Goal: Task Accomplishment & Management: Manage account settings

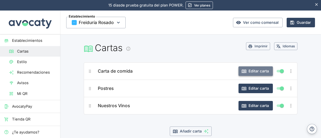
click at [245, 68] on button "Editar carta" at bounding box center [255, 71] width 34 height 10
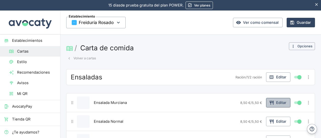
click at [271, 102] on button "Editar" at bounding box center [278, 103] width 24 height 10
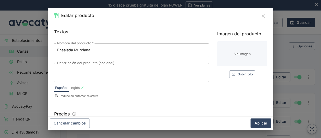
scroll to position [97, 0]
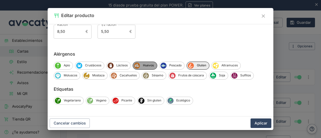
click at [148, 66] on span "Huevos" at bounding box center [148, 65] width 17 height 5
click at [148, 66] on span "Huevos" at bounding box center [148, 65] width 16 height 5
click at [171, 64] on span "Pescado" at bounding box center [175, 65] width 18 height 5
click at [259, 123] on button "Aplicar" at bounding box center [260, 123] width 21 height 10
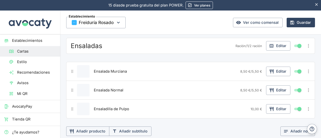
scroll to position [32, 0]
click at [270, 91] on button "Editar" at bounding box center [278, 90] width 24 height 10
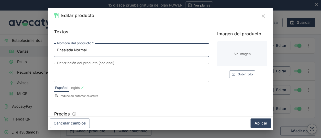
drag, startPoint x: 91, startPoint y: 51, endPoint x: 132, endPoint y: 102, distance: 65.5
click at [132, 102] on div "Nombre del producto   * Ensalada Normal Nombre del producto   * Descripción del…" at bounding box center [131, 70] width 155 height 63
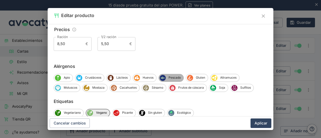
click at [169, 76] on span "Pescado" at bounding box center [175, 77] width 18 height 5
click at [261, 125] on button "Aplicar" at bounding box center [260, 123] width 21 height 10
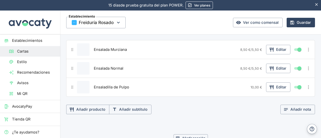
scroll to position [54, 0]
click at [274, 84] on button "Editar" at bounding box center [278, 87] width 24 height 10
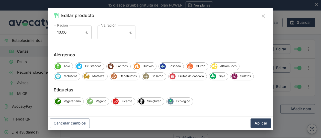
scroll to position [96, 0]
click at [149, 64] on span "Huevos" at bounding box center [148, 66] width 16 height 5
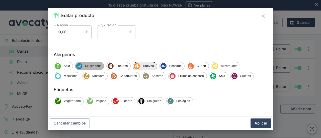
click at [96, 66] on span "Crustáceos" at bounding box center [93, 66] width 22 height 5
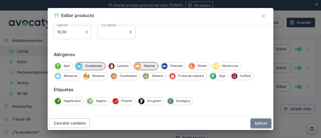
click at [259, 126] on button "Aplicar" at bounding box center [260, 123] width 21 height 10
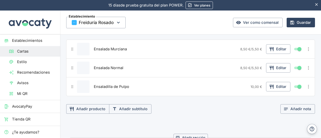
click at [190, 50] on div "Ensalada Murciana" at bounding box center [164, 49] width 145 height 13
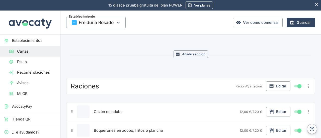
scroll to position [189, 0]
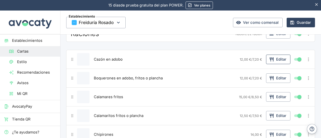
click at [272, 59] on button "Editar" at bounding box center [278, 60] width 24 height 10
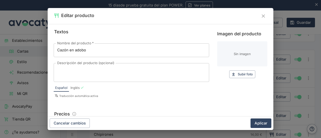
scroll to position [56, 0]
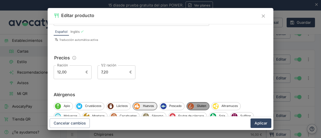
click at [193, 102] on div "Gluten" at bounding box center [197, 106] width 23 height 8
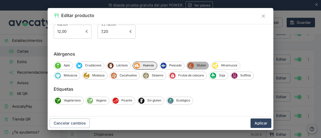
click at [192, 65] on icon "Gluten" at bounding box center [191, 66] width 6 height 6
click at [140, 63] on span "Huevos" at bounding box center [148, 65] width 17 height 5
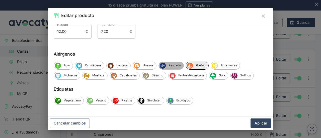
click at [171, 65] on span "Pescado" at bounding box center [175, 65] width 18 height 5
click at [258, 125] on button "Aplicar" at bounding box center [260, 123] width 21 height 10
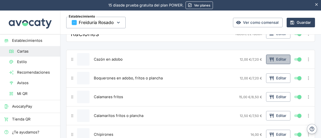
click at [273, 59] on button "Editar" at bounding box center [278, 60] width 24 height 10
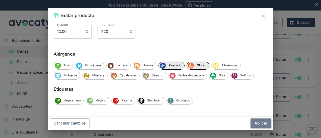
click at [257, 121] on button "Aplicar" at bounding box center [260, 123] width 21 height 10
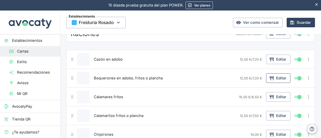
click at [270, 75] on button "Editar" at bounding box center [278, 78] width 24 height 10
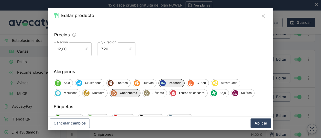
scroll to position [81, 0]
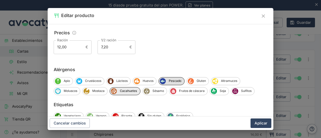
click at [171, 79] on span "Pescado" at bounding box center [175, 81] width 19 height 5
click at [129, 91] on span "Cacahuetes" at bounding box center [128, 91] width 23 height 5
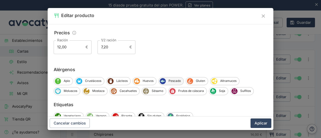
click at [172, 81] on span "Pescado" at bounding box center [175, 81] width 18 height 5
click at [197, 82] on span "Gluten" at bounding box center [201, 81] width 15 height 5
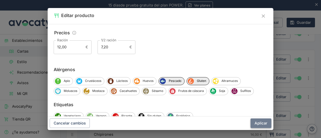
click at [259, 125] on button "Aplicar" at bounding box center [260, 123] width 21 height 10
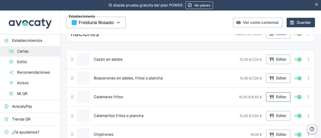
click at [271, 96] on button "Editar" at bounding box center [278, 97] width 24 height 10
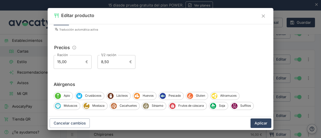
scroll to position [97, 0]
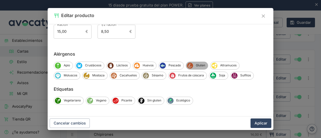
click at [195, 65] on span "Gluten" at bounding box center [200, 65] width 15 height 5
click at [72, 75] on span "Moluscos" at bounding box center [70, 75] width 19 height 5
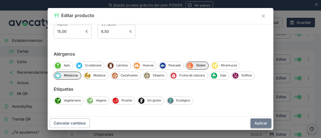
click at [261, 124] on button "Aplicar" at bounding box center [260, 123] width 21 height 10
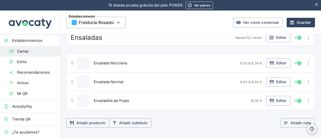
scroll to position [39, 0]
click at [275, 100] on button "Editar" at bounding box center [278, 101] width 24 height 10
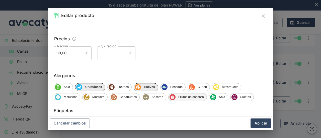
scroll to position [97, 0]
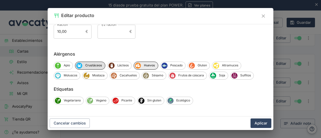
click at [92, 67] on span "Crustáceos" at bounding box center [93, 65] width 23 height 5
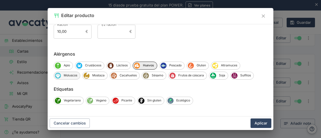
click at [69, 75] on span "Moluscos" at bounding box center [70, 75] width 19 height 5
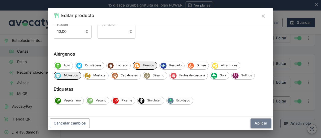
click at [263, 125] on button "Aplicar" at bounding box center [260, 123] width 21 height 10
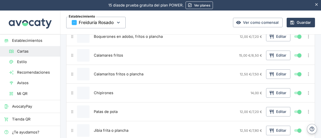
scroll to position [239, 0]
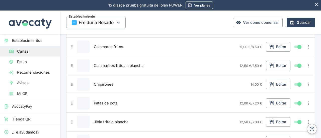
click at [271, 63] on button "Editar" at bounding box center [278, 66] width 24 height 10
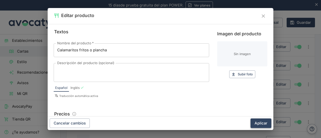
click at [261, 124] on button "Aplicar" at bounding box center [260, 123] width 21 height 10
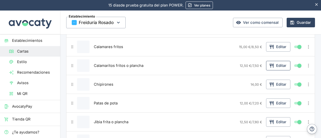
click at [278, 65] on button "Editar" at bounding box center [278, 66] width 24 height 10
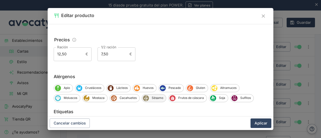
scroll to position [75, 0]
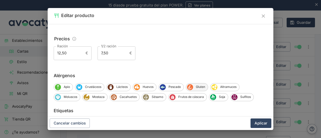
click at [194, 87] on span "Gluten" at bounding box center [200, 87] width 15 height 5
click at [73, 97] on span "Moluscos" at bounding box center [70, 97] width 19 height 5
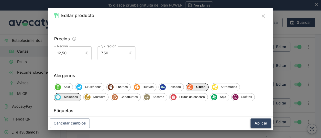
click at [259, 122] on button "Aplicar" at bounding box center [260, 123] width 21 height 10
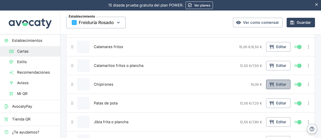
click at [271, 85] on button "Editar" at bounding box center [278, 85] width 24 height 10
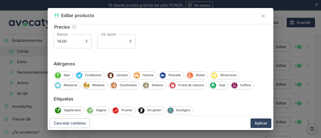
scroll to position [97, 0]
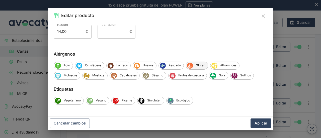
click at [201, 65] on span "Gluten" at bounding box center [200, 65] width 15 height 5
click at [71, 77] on span "Moluscos" at bounding box center [70, 75] width 19 height 5
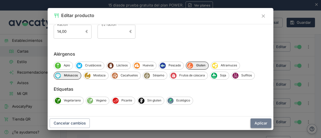
click at [260, 123] on button "Aplicar" at bounding box center [260, 123] width 21 height 10
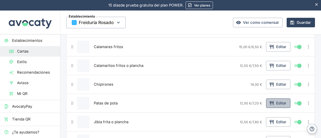
click at [272, 103] on button "Editar" at bounding box center [278, 103] width 24 height 10
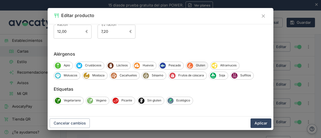
click at [194, 66] on span "Gluten" at bounding box center [200, 65] width 15 height 5
click at [62, 75] on span "Moluscos" at bounding box center [70, 75] width 19 height 5
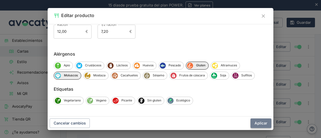
click at [262, 123] on button "Aplicar" at bounding box center [260, 123] width 21 height 10
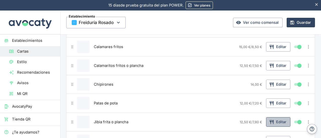
click at [273, 117] on button "Editar" at bounding box center [278, 122] width 24 height 10
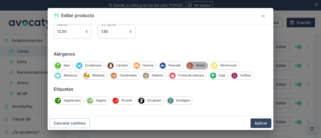
click at [196, 66] on span "Gluten" at bounding box center [200, 65] width 15 height 5
drag, startPoint x: 63, startPoint y: 78, endPoint x: 135, endPoint y: 93, distance: 73.8
click at [64, 78] on div "Moluscos" at bounding box center [67, 76] width 27 height 8
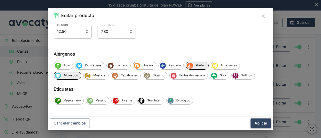
click at [259, 123] on button "Aplicar" at bounding box center [260, 123] width 21 height 10
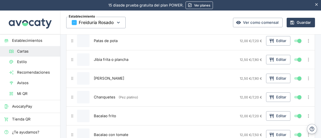
scroll to position [315, 0]
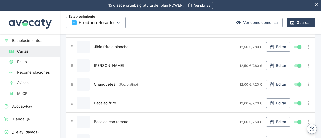
click at [269, 63] on icon "button" at bounding box center [271, 65] width 5 height 5
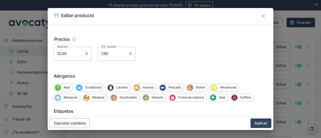
scroll to position [75, 0]
click at [193, 87] on span "Gluten" at bounding box center [200, 87] width 15 height 5
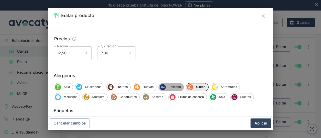
click at [163, 88] on icon "Pescado" at bounding box center [163, 87] width 6 height 6
click at [260, 125] on button "Aplicar" at bounding box center [260, 123] width 21 height 10
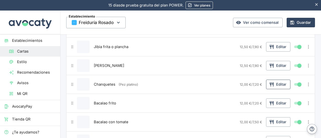
click at [274, 82] on button "Editar" at bounding box center [278, 85] width 24 height 10
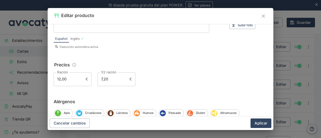
scroll to position [97, 0]
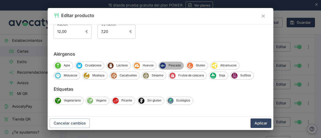
drag, startPoint x: 173, startPoint y: 64, endPoint x: 184, endPoint y: 64, distance: 11.3
click at [175, 64] on span "Pescado" at bounding box center [175, 65] width 18 height 5
click at [202, 64] on span "Gluten" at bounding box center [201, 65] width 15 height 5
click at [264, 121] on button "Aplicar" at bounding box center [260, 123] width 21 height 10
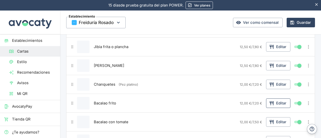
click at [269, 101] on icon "button" at bounding box center [271, 103] width 5 height 5
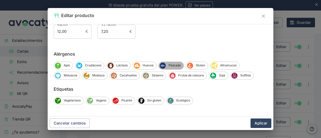
click at [174, 66] on span "Pescado" at bounding box center [175, 65] width 18 height 5
click at [200, 66] on span "Gluten" at bounding box center [201, 65] width 15 height 5
click at [258, 120] on button "Aplicar" at bounding box center [260, 123] width 21 height 10
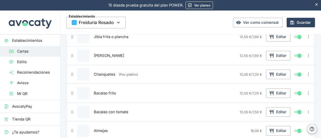
scroll to position [340, 0]
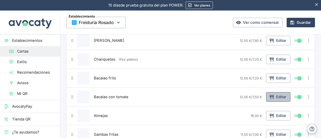
click at [273, 95] on button "Editar" at bounding box center [278, 97] width 24 height 10
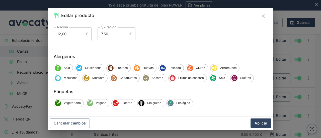
scroll to position [97, 0]
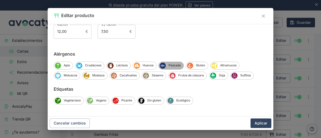
click at [168, 66] on span "Pescado" at bounding box center [175, 65] width 18 height 5
click at [260, 123] on button "Aplicar" at bounding box center [260, 123] width 21 height 10
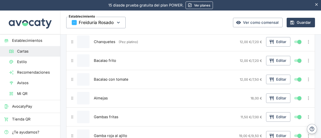
scroll to position [365, 0]
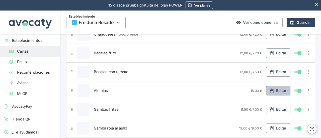
click at [272, 88] on button "Editar" at bounding box center [278, 91] width 24 height 10
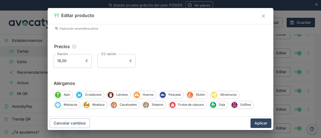
scroll to position [97, 0]
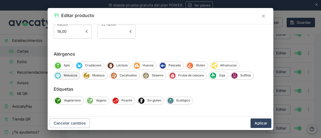
drag, startPoint x: 72, startPoint y: 77, endPoint x: 76, endPoint y: 77, distance: 4.0
click at [72, 77] on span "Moluscos" at bounding box center [70, 75] width 19 height 5
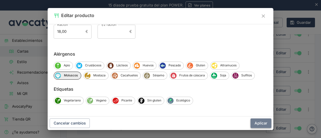
click at [263, 123] on button "Aplicar" at bounding box center [260, 123] width 21 height 10
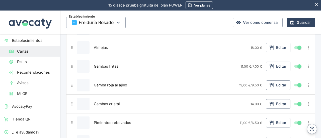
scroll to position [415, 0]
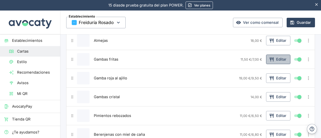
click at [273, 56] on button "Editar" at bounding box center [278, 60] width 24 height 10
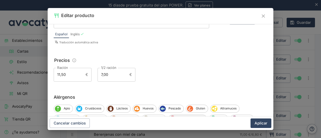
scroll to position [97, 0]
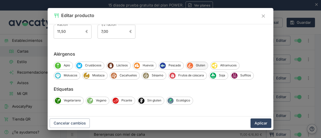
click at [196, 67] on span "Gluten" at bounding box center [200, 65] width 15 height 5
click at [94, 68] on div "Crustáceos" at bounding box center [89, 66] width 29 height 8
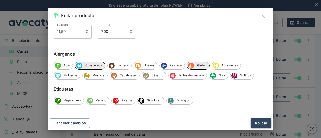
click at [267, 122] on button "Aplicar" at bounding box center [260, 123] width 21 height 10
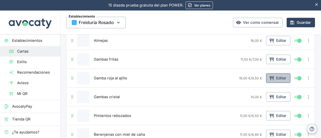
click at [270, 77] on button "Editar" at bounding box center [278, 78] width 24 height 10
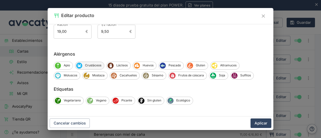
click at [97, 65] on span "Crustáceos" at bounding box center [93, 65] width 22 height 5
click at [255, 120] on button "Aplicar" at bounding box center [260, 123] width 21 height 10
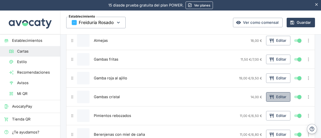
click at [274, 95] on button "Editar" at bounding box center [278, 97] width 24 height 10
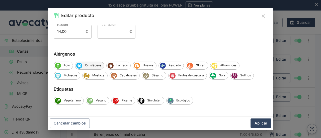
click at [88, 67] on span "Crustáceos" at bounding box center [93, 65] width 22 height 5
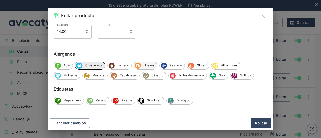
drag, startPoint x: 147, startPoint y: 66, endPoint x: 157, endPoint y: 66, distance: 9.5
click at [147, 66] on span "Huevos" at bounding box center [149, 65] width 16 height 5
click at [198, 66] on span "Gluten" at bounding box center [202, 65] width 15 height 5
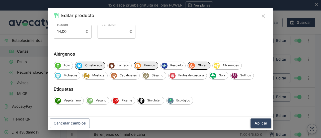
click at [258, 124] on button "Aplicar" at bounding box center [260, 123] width 21 height 10
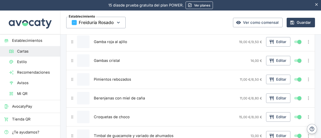
scroll to position [465, 0]
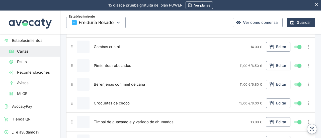
click at [269, 64] on icon "button" at bounding box center [271, 66] width 4 height 4
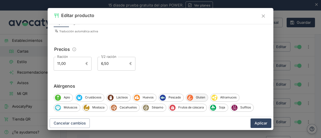
scroll to position [75, 0]
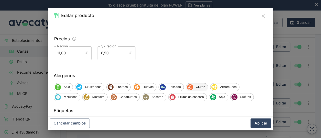
click at [195, 86] on span "Gluten" at bounding box center [200, 87] width 15 height 5
click at [261, 121] on button "Aplicar" at bounding box center [260, 123] width 21 height 10
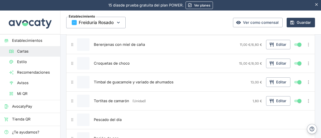
scroll to position [515, 0]
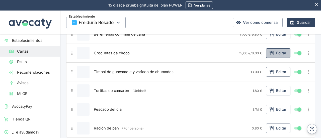
click at [269, 51] on icon "button" at bounding box center [271, 53] width 4 height 4
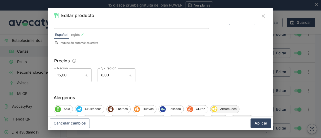
scroll to position [97, 0]
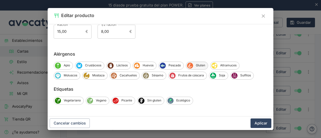
drag, startPoint x: 196, startPoint y: 62, endPoint x: 195, endPoint y: 67, distance: 4.9
click at [196, 63] on div "Gluten" at bounding box center [197, 66] width 22 height 8
click at [64, 75] on span "Moluscos" at bounding box center [70, 75] width 19 height 5
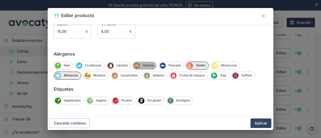
click at [143, 68] on div "Huevos" at bounding box center [144, 66] width 24 height 8
click at [114, 65] on span "Lácteos" at bounding box center [121, 65] width 17 height 5
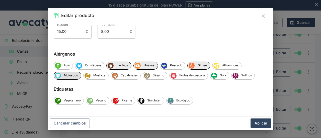
click at [68, 75] on span "Moluscos" at bounding box center [71, 75] width 20 height 5
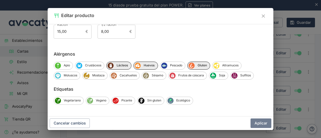
click at [267, 122] on button "Aplicar" at bounding box center [260, 123] width 21 height 10
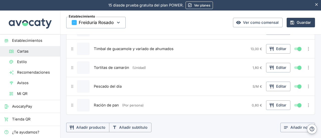
scroll to position [540, 0]
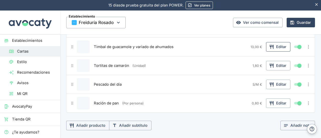
click at [277, 46] on button "Editar" at bounding box center [278, 47] width 24 height 10
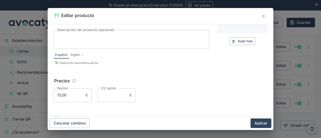
scroll to position [97, 0]
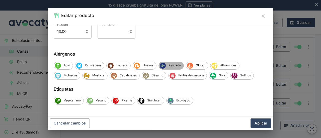
click at [174, 68] on div "Pescado" at bounding box center [170, 66] width 25 height 8
click at [263, 124] on button "Aplicar" at bounding box center [260, 123] width 21 height 10
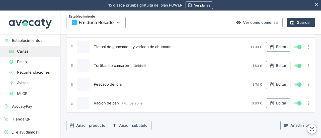
click at [274, 61] on button "Editar" at bounding box center [278, 66] width 24 height 10
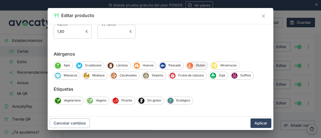
click at [192, 65] on icon "Gluten" at bounding box center [190, 66] width 6 height 6
click at [86, 66] on span "Crustáceos" at bounding box center [93, 65] width 22 height 5
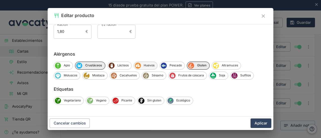
click at [141, 63] on span "Huevos" at bounding box center [149, 65] width 16 height 5
click at [267, 121] on button "Aplicar" at bounding box center [260, 123] width 21 height 10
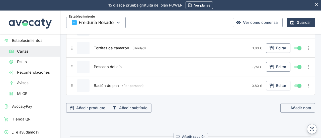
scroll to position [565, 0]
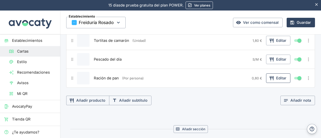
click at [273, 74] on button "Editar" at bounding box center [278, 78] width 24 height 10
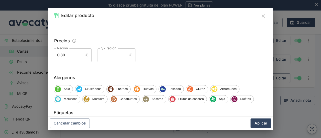
scroll to position [75, 0]
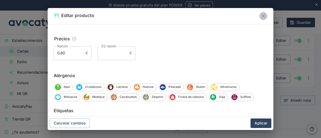
click at [263, 15] on icon "Cerrar" at bounding box center [263, 16] width 6 height 6
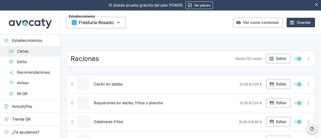
scroll to position [175, 0]
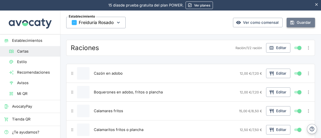
click at [298, 25] on button "Guardar" at bounding box center [300, 23] width 28 height 10
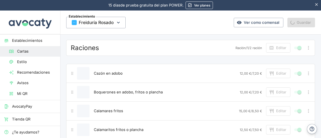
scroll to position [0, 0]
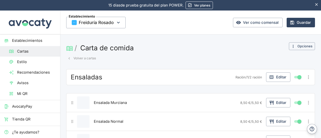
click at [80, 59] on button "Volver a cartas" at bounding box center [81, 58] width 31 height 8
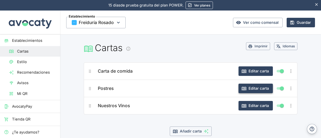
click at [253, 88] on button "Editar carta" at bounding box center [255, 89] width 34 height 10
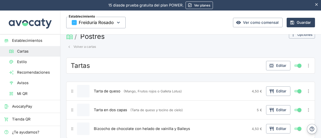
scroll to position [37, 0]
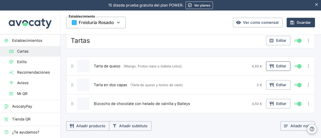
click at [273, 69] on button "Editar" at bounding box center [278, 66] width 24 height 10
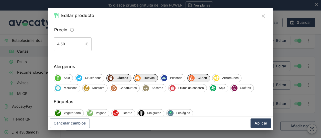
scroll to position [97, 0]
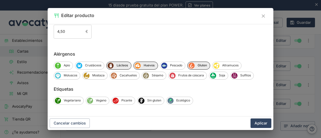
click at [263, 16] on icon "Cerrar" at bounding box center [263, 16] width 6 height 6
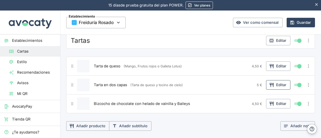
click at [271, 84] on button "Editar" at bounding box center [278, 85] width 24 height 10
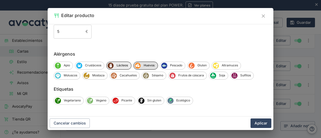
click at [136, 66] on icon "Huevos" at bounding box center [136, 65] width 2 height 3
drag, startPoint x: 123, startPoint y: 66, endPoint x: 168, endPoint y: 66, distance: 44.6
click at [124, 66] on span "Lácteos" at bounding box center [122, 65] width 18 height 5
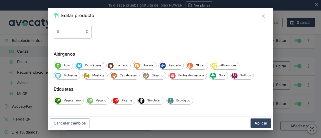
click at [258, 16] on div "Editar producto" at bounding box center [156, 15] width 205 height 7
click at [262, 15] on icon "Cerrar" at bounding box center [262, 16] width 3 height 3
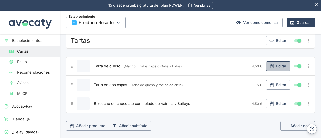
click at [275, 66] on button "Editar" at bounding box center [278, 66] width 24 height 10
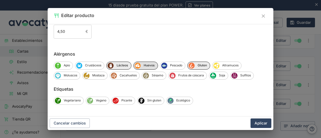
click at [149, 65] on span "Huevos" at bounding box center [148, 65] width 17 height 5
drag, startPoint x: 120, startPoint y: 65, endPoint x: 188, endPoint y: 63, distance: 67.4
click at [121, 64] on span "Lácteos" at bounding box center [122, 65] width 18 height 5
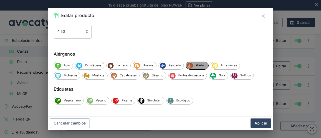
click at [196, 63] on span "Gluten" at bounding box center [200, 65] width 15 height 5
click at [259, 123] on button "Aplicar" at bounding box center [260, 123] width 21 height 10
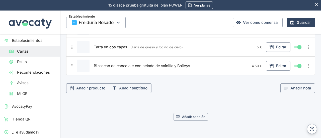
scroll to position [87, 0]
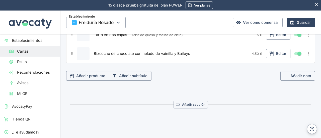
click at [273, 50] on button "Editar" at bounding box center [278, 54] width 24 height 10
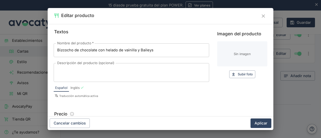
scroll to position [97, 0]
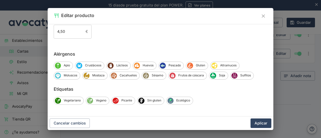
click at [261, 17] on icon "Cerrar" at bounding box center [262, 16] width 3 height 3
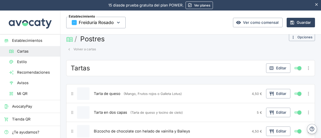
scroll to position [0, 0]
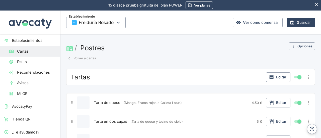
click at [72, 57] on button "Volver a cartas" at bounding box center [81, 58] width 31 height 8
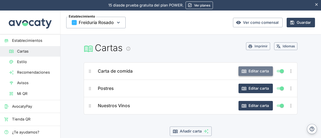
click at [249, 70] on button "Editar carta" at bounding box center [255, 71] width 34 height 10
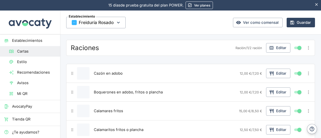
scroll to position [250, 0]
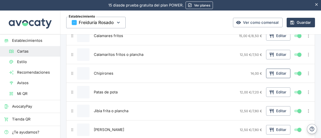
click at [277, 72] on button "Editar" at bounding box center [278, 74] width 24 height 10
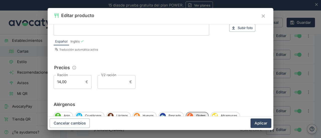
scroll to position [50, 0]
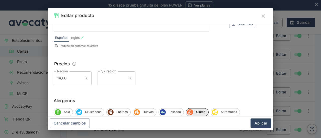
click at [113, 78] on input "1/2 ración" at bounding box center [112, 78] width 30 height 14
type input "8,50"
click at [250, 118] on button "Aplicar" at bounding box center [260, 123] width 21 height 10
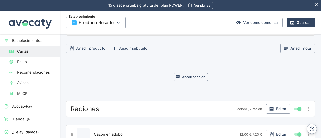
scroll to position [0, 0]
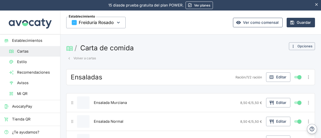
click at [243, 23] on link "Ver como comensal" at bounding box center [258, 23] width 50 height 10
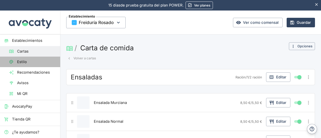
click at [41, 58] on link "Estilo" at bounding box center [30, 62] width 60 height 11
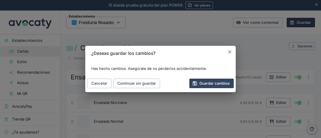
click at [229, 54] on icon "Cancelar" at bounding box center [230, 52] width 6 height 6
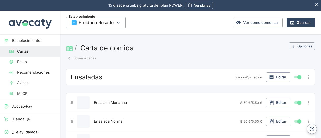
click at [46, 39] on span "Establecimientos" at bounding box center [34, 41] width 44 height 6
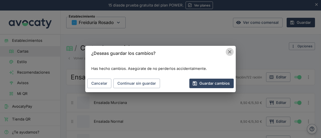
drag, startPoint x: 230, startPoint y: 53, endPoint x: 125, endPoint y: 66, distance: 105.8
click at [230, 53] on icon "Cancelar" at bounding box center [230, 52] width 6 height 6
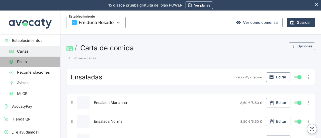
click at [38, 64] on span "Estilo" at bounding box center [36, 62] width 39 height 6
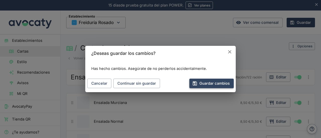
click at [212, 83] on button "Guardar cambios" at bounding box center [211, 84] width 44 height 10
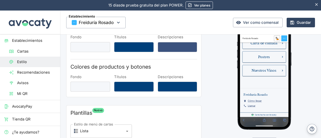
scroll to position [50, 0]
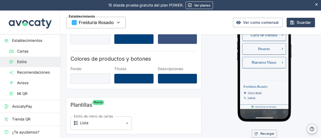
click at [291, 129] on h5 "Freiduría Rosado" at bounding box center [279, 127] width 69 height 6
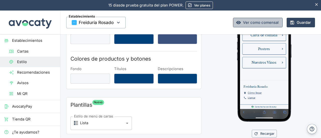
click at [257, 23] on link "Ver como comensal" at bounding box center [258, 23] width 50 height 10
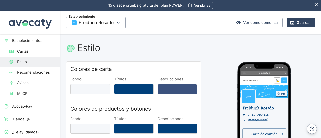
scroll to position [0, 0]
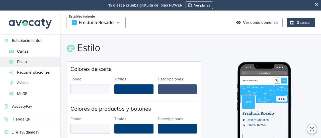
drag, startPoint x: 298, startPoint y: 93, endPoint x: 306, endPoint y: 77, distance: 17.8
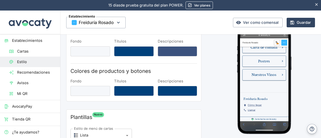
scroll to position [61, 0]
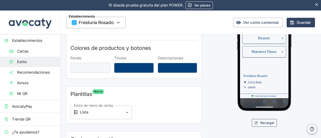
click at [261, 124] on button "Recargar" at bounding box center [263, 123] width 25 height 8
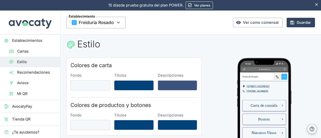
scroll to position [50, 0]
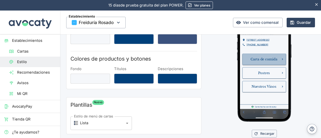
click at [296, 90] on link "Carta de comida" at bounding box center [279, 81] width 73 height 19
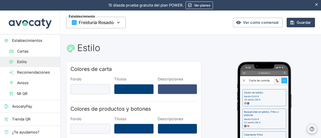
scroll to position [0, 0]
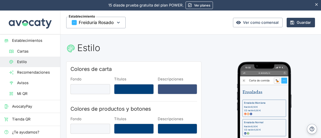
click at [31, 51] on span "Cartas" at bounding box center [36, 52] width 39 height 6
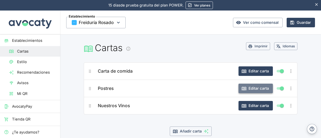
click at [259, 91] on button "Editar carta" at bounding box center [255, 89] width 34 height 10
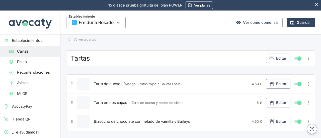
scroll to position [25, 0]
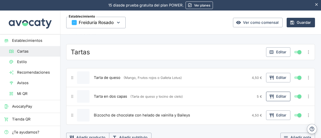
click at [273, 94] on button "Editar" at bounding box center [278, 97] width 24 height 10
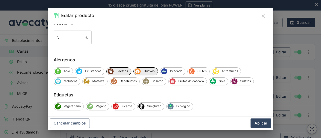
scroll to position [97, 0]
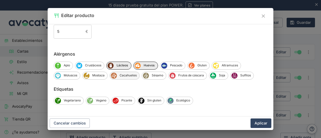
click at [119, 75] on span "Cacahuetes" at bounding box center [128, 75] width 23 height 5
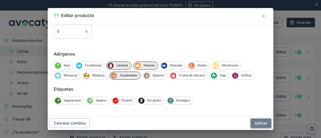
click at [259, 122] on button "Aplicar" at bounding box center [260, 123] width 21 height 10
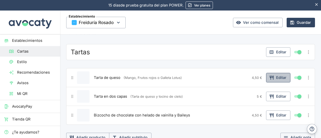
click at [270, 80] on button "Editar" at bounding box center [278, 78] width 24 height 10
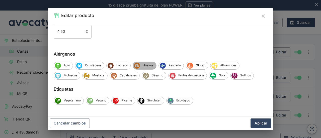
click at [138, 64] on icon "Huevos" at bounding box center [137, 66] width 6 height 6
click at [115, 64] on span "Lácteos" at bounding box center [121, 65] width 17 height 5
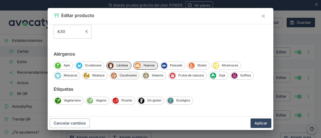
click at [129, 74] on span "Cacahuetes" at bounding box center [128, 75] width 23 height 5
click at [260, 124] on button "Aplicar" at bounding box center [260, 123] width 21 height 10
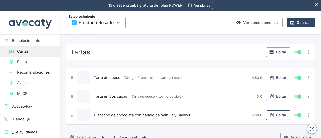
click at [272, 112] on button "Editar" at bounding box center [278, 115] width 24 height 10
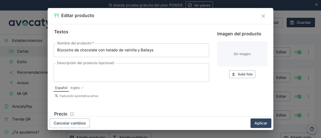
scroll to position [75, 0]
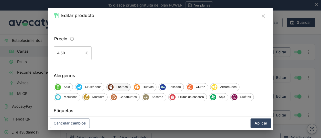
click at [121, 86] on span "Lácteos" at bounding box center [121, 87] width 17 height 5
click at [140, 86] on span "Huevos" at bounding box center [148, 87] width 16 height 5
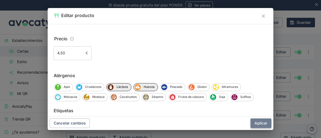
click at [260, 124] on button "Aplicar" at bounding box center [260, 123] width 21 height 10
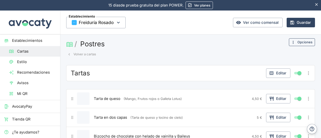
scroll to position [0, 0]
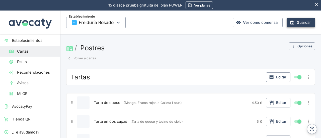
click at [294, 23] on button "Guardar" at bounding box center [300, 23] width 28 height 10
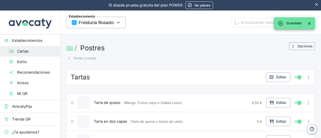
click at [70, 58] on icon "button" at bounding box center [69, 58] width 5 height 5
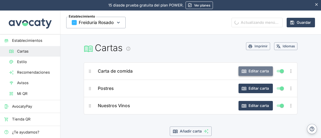
click at [243, 70] on icon "button" at bounding box center [243, 72] width 5 height 4
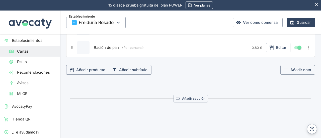
scroll to position [610, 0]
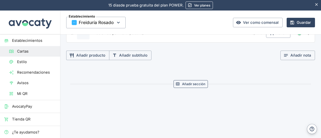
click at [203, 81] on button "Añadir sección" at bounding box center [190, 84] width 34 height 8
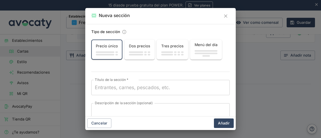
click at [147, 85] on textarea "Título de la sección   *" at bounding box center [160, 87] width 131 height 7
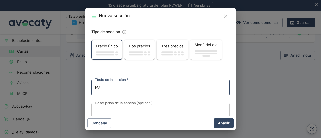
type textarea "P"
type textarea "M"
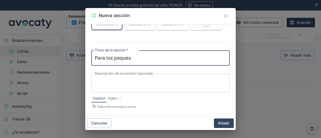
scroll to position [30, 0]
type textarea "Para los peques"
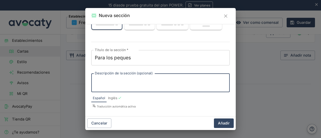
click at [136, 85] on textarea "Descripción de la sección (opcional)" at bounding box center [160, 83] width 131 height 11
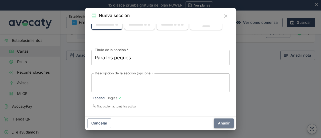
click at [224, 126] on button "Añadir" at bounding box center [224, 123] width 20 height 10
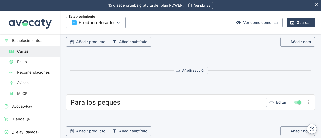
scroll to position [649, 0]
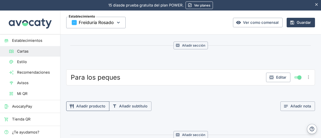
click at [98, 102] on button "Añadir producto" at bounding box center [87, 106] width 43 height 10
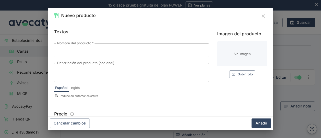
click at [95, 49] on input "Nombre del producto   *" at bounding box center [131, 50] width 155 height 14
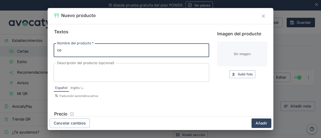
type input "c"
type input "Combinado de pechuga de pollo rebozada"
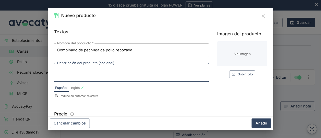
click at [114, 71] on textarea "Descripción del producto (opcional)" at bounding box center [131, 72] width 148 height 11
type textarea "("
click at [145, 50] on input "Combinado de pechuga de pollo rebozada" at bounding box center [131, 50] width 155 height 14
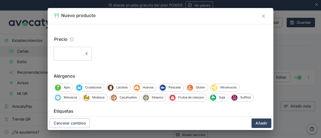
scroll to position [75, 0]
type input "Combinado de pechuga de pollo rebozada con patatas"
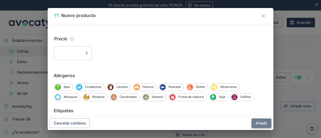
click at [259, 125] on button "Añadir" at bounding box center [261, 123] width 20 height 10
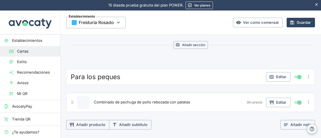
scroll to position [649, 0]
click at [305, 100] on icon "Más opciones" at bounding box center [308, 103] width 6 height 6
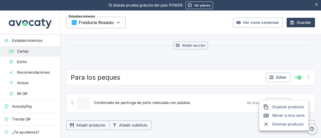
click at [291, 107] on span "Duplicar producto" at bounding box center [288, 107] width 32 height 6
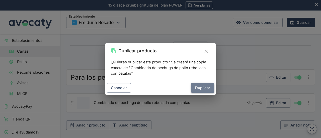
click at [202, 89] on button "Duplicar" at bounding box center [202, 88] width 23 height 10
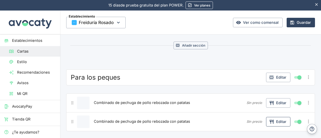
click at [274, 117] on button "Editar" at bounding box center [278, 122] width 24 height 10
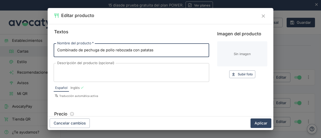
drag, startPoint x: 84, startPoint y: 50, endPoint x: 131, endPoint y: 50, distance: 46.6
click at [131, 50] on input "Combinado de pechuga de pollo rebozada con patatas" at bounding box center [131, 50] width 155 height 14
type input "Combinado de lomo con patatas"
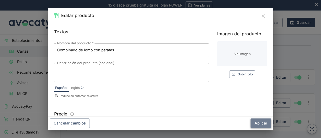
click at [255, 122] on button "Aplicar" at bounding box center [260, 123] width 21 height 10
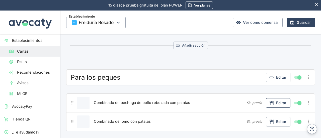
click at [272, 98] on button "Editar" at bounding box center [278, 103] width 24 height 10
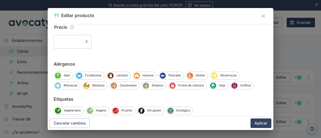
scroll to position [72, 0]
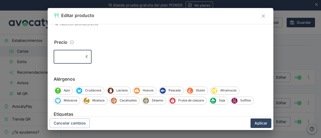
click at [64, 57] on input "Precio" at bounding box center [69, 57] width 30 height 14
type input "8,50"
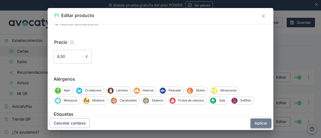
click at [260, 123] on button "Aplicar" at bounding box center [260, 123] width 21 height 10
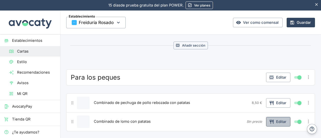
click at [281, 117] on button "Editar" at bounding box center [278, 122] width 24 height 10
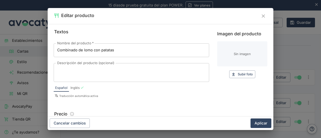
scroll to position [97, 0]
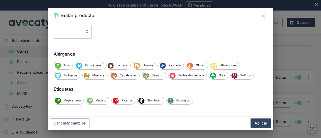
click at [68, 35] on input "Precio" at bounding box center [69, 32] width 30 height 14
type input "8,50"
click at [250, 118] on button "Aplicar" at bounding box center [260, 123] width 21 height 10
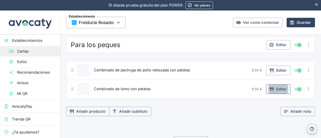
scroll to position [674, 0]
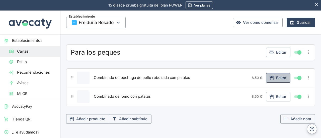
click at [272, 75] on button "Editar" at bounding box center [278, 78] width 24 height 10
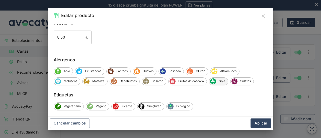
scroll to position [97, 0]
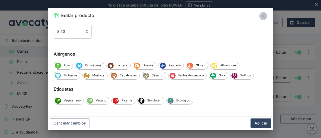
click at [264, 18] on icon "Cerrar" at bounding box center [263, 16] width 6 height 6
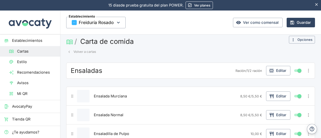
scroll to position [0, 0]
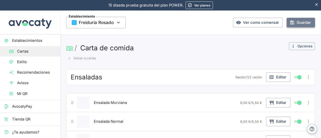
click at [296, 24] on button "Guardar" at bounding box center [300, 23] width 28 height 10
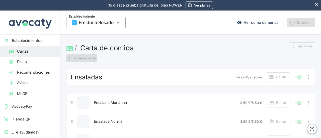
click at [75, 57] on button "Volver a cartas" at bounding box center [81, 58] width 31 height 8
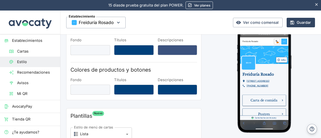
scroll to position [25, 0]
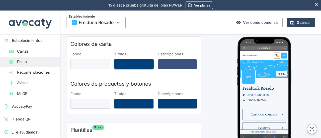
click at [147, 67] on button "Títulos" at bounding box center [134, 64] width 40 height 10
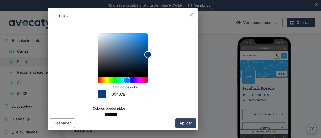
drag, startPoint x: 111, startPoint y: 96, endPoint x: 102, endPoint y: 96, distance: 8.5
click at [102, 96] on div "Código de color #00407B" at bounding box center [123, 92] width 50 height 11
click at [181, 125] on button "Aplicar" at bounding box center [185, 123] width 21 height 10
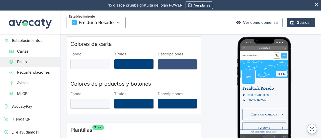
click at [172, 64] on button "Descripciones" at bounding box center [178, 64] width 40 height 10
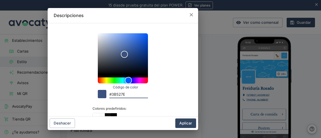
drag, startPoint x: 126, startPoint y: 97, endPoint x: 103, endPoint y: 99, distance: 22.9
click at [103, 99] on div "Código de color #3B527E Colores predefinidos:" at bounding box center [123, 114] width 138 height 175
paste input "#00407B"
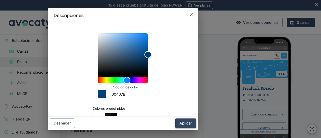
type input "#00407B"
click at [183, 126] on button "Aplicar" at bounding box center [185, 123] width 21 height 10
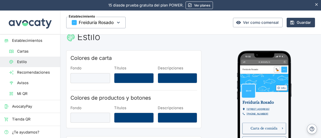
scroll to position [0, 0]
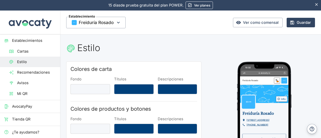
click at [300, 84] on icon "Spain" at bounding box center [302, 85] width 4 height 2
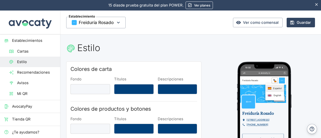
click at [288, 84] on div at bounding box center [263, 116] width 55 height 110
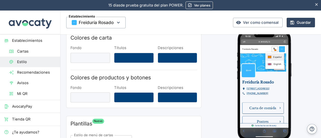
scroll to position [25, 0]
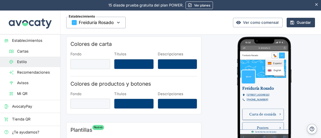
click at [297, 73] on span "Español" at bounding box center [302, 71] width 14 height 6
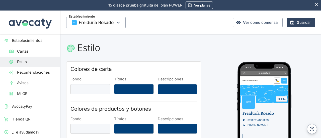
scroll to position [75, 0]
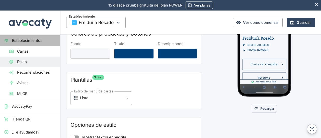
click at [44, 40] on span "Establecimientos" at bounding box center [34, 41] width 44 height 6
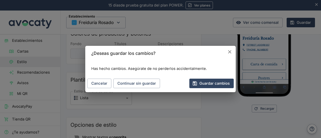
click at [226, 51] on button "Cancelar" at bounding box center [229, 52] width 8 height 8
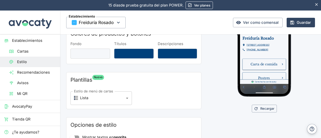
click at [27, 50] on span "Cartas" at bounding box center [36, 52] width 39 height 6
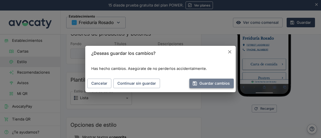
click at [206, 83] on button "Guardar cambios" at bounding box center [211, 84] width 44 height 10
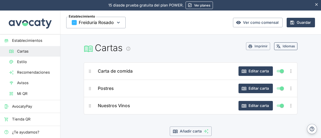
click at [286, 48] on button "Idiomas" at bounding box center [285, 46] width 23 height 8
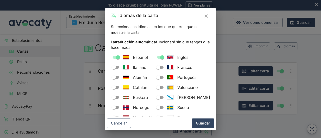
click at [164, 68] on input "Francés" at bounding box center [158, 67] width 18 height 6
checkbox input "true"
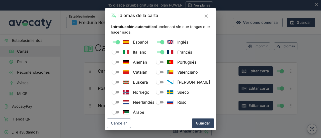
scroll to position [25, 0]
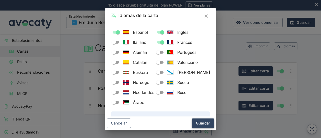
click at [204, 127] on button "Guardar" at bounding box center [203, 123] width 22 height 10
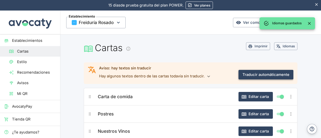
click at [261, 74] on button "Traducir automáticamente" at bounding box center [265, 75] width 55 height 10
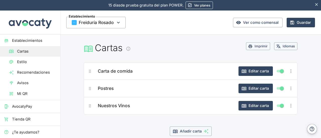
click at [34, 61] on span "Estilo" at bounding box center [36, 62] width 39 height 6
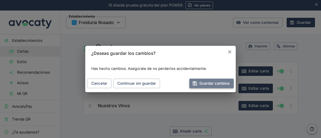
click at [219, 87] on button "Guardar cambios" at bounding box center [211, 84] width 44 height 10
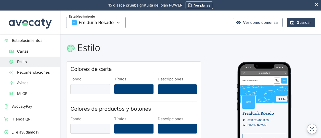
click at [42, 51] on span "Cartas" at bounding box center [36, 52] width 39 height 6
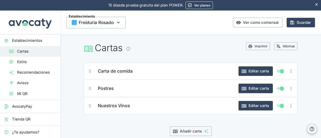
click at [19, 62] on span "Estilo" at bounding box center [36, 62] width 39 height 6
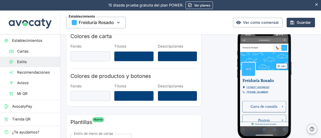
scroll to position [25, 0]
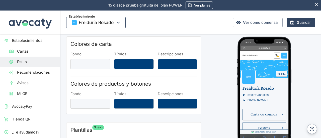
click at [94, 24] on span "Freiduría Rosado" at bounding box center [96, 23] width 35 height 8
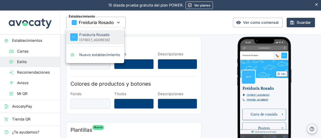
click at [95, 40] on p "[STREET_ADDRESS]" at bounding box center [99, 40] width 41 height 5
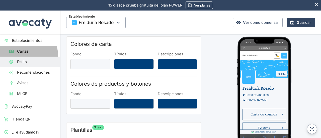
click at [26, 54] on link "Cartas" at bounding box center [30, 51] width 60 height 11
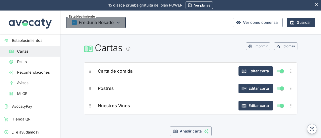
click at [108, 19] on span "Freiduría Rosado" at bounding box center [96, 23] width 35 height 8
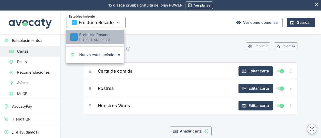
click at [79, 35] on div at bounding box center [74, 37] width 9 height 8
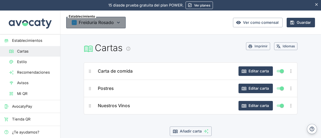
click at [79, 22] on span "Freiduría Rosado" at bounding box center [96, 23] width 35 height 8
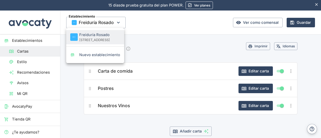
click at [76, 33] on img "Editar establecimiento" at bounding box center [74, 37] width 8 height 8
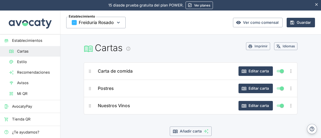
click at [76, 33] on div at bounding box center [72, 33] width 7 height 4
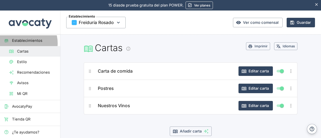
click at [25, 43] on span "Establecimientos" at bounding box center [34, 41] width 44 height 6
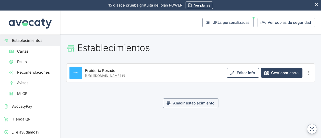
click at [243, 73] on link "Editar info" at bounding box center [242, 73] width 32 height 10
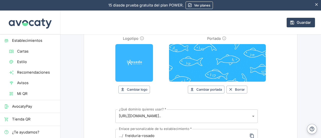
scroll to position [75, 0]
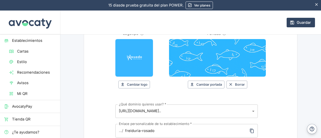
click at [131, 68] on input "Logotipo" at bounding box center [134, 58] width 38 height 38
click at [129, 83] on button "Cambiar logo" at bounding box center [134, 85] width 32 height 8
type input "C:\fakepath\Diseño sin título (2).png"
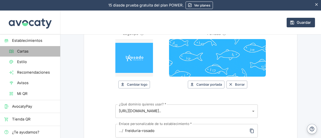
click at [34, 50] on span "Cartas" at bounding box center [36, 52] width 39 height 6
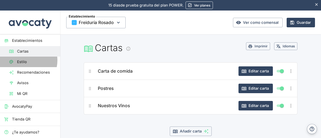
click at [25, 60] on span "Estilo" at bounding box center [36, 62] width 39 height 6
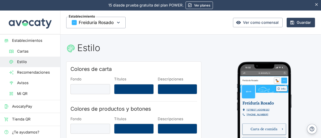
scroll to position [25, 0]
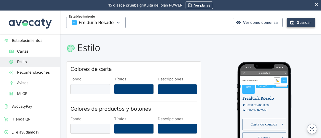
click at [299, 24] on button "Guardar" at bounding box center [300, 23] width 28 height 10
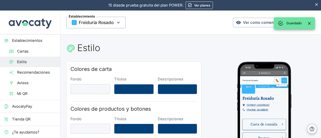
click at [259, 102] on img at bounding box center [253, 94] width 24 height 24
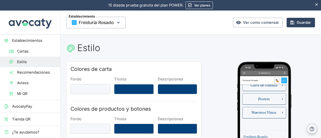
scroll to position [125, 0]
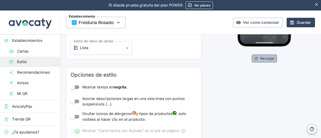
click at [266, 57] on button "Recargar" at bounding box center [263, 59] width 25 height 8
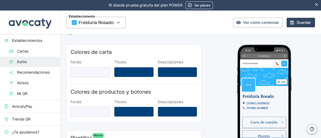
scroll to position [25, 0]
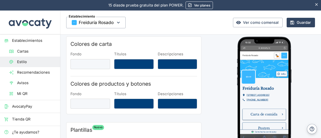
click at [256, 94] on img at bounding box center [253, 94] width 24 height 24
click at [29, 41] on span "Establecimientos" at bounding box center [34, 41] width 44 height 6
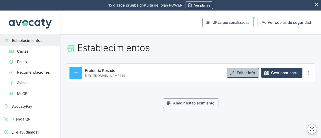
click at [242, 74] on link "Editar info" at bounding box center [242, 73] width 32 height 10
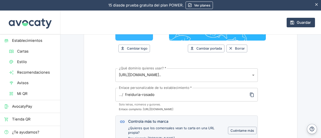
scroll to position [100, 0]
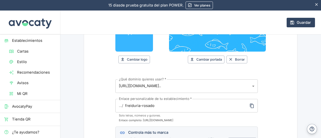
click at [171, 84] on body "15 días de prueba gratuita. 15 días de prueba gratuita del plan POWER. Ver plan…" at bounding box center [160, 69] width 321 height 138
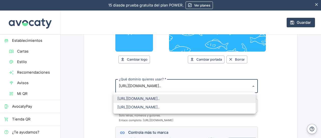
click at [166, 86] on div at bounding box center [160, 69] width 321 height 138
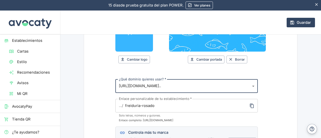
click at [165, 85] on body "15 días de prueba gratuita. 15 días de prueba gratuita del plan POWER. Ver plan…" at bounding box center [160, 69] width 321 height 138
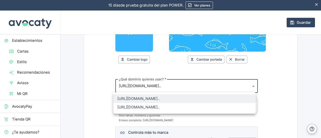
click at [155, 72] on div at bounding box center [160, 69] width 321 height 138
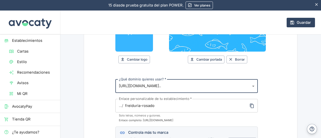
scroll to position [50, 0]
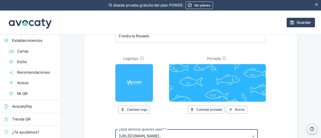
click at [139, 58] on icon "Información sobre imagen de logotipo" at bounding box center [141, 58] width 5 height 5
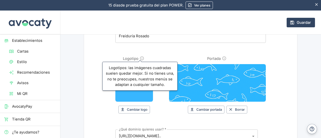
click at [139, 58] on icon "Información sobre imagen de logotipo" at bounding box center [141, 58] width 5 height 5
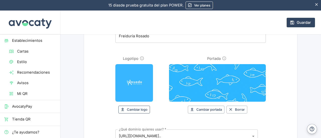
click at [133, 109] on button "Cambiar logo" at bounding box center [134, 110] width 32 height 8
type input "C:\fakepath\Diseño sin título (5).png"
click at [300, 25] on button "Guardar" at bounding box center [300, 23] width 28 height 10
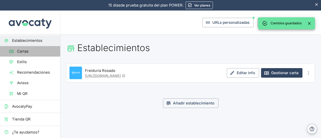
click at [31, 51] on span "Cartas" at bounding box center [36, 52] width 39 height 6
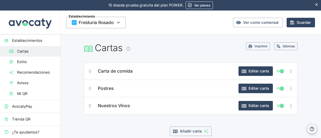
click at [30, 59] on span "Estilo" at bounding box center [36, 62] width 39 height 6
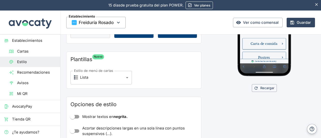
scroll to position [100, 0]
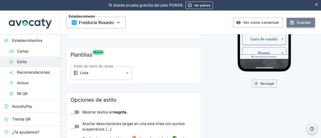
click at [296, 22] on button "Guardar" at bounding box center [300, 23] width 28 height 10
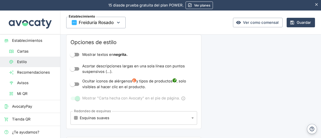
scroll to position [150, 0]
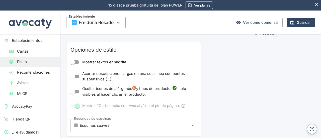
click at [76, 62] on input "Mostrar textos en negrita." at bounding box center [72, 62] width 29 height 10
click at [79, 60] on input "Mostrar textos en negrita." at bounding box center [77, 62] width 29 height 10
checkbox input "false"
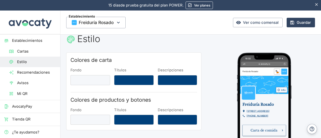
scroll to position [0, 0]
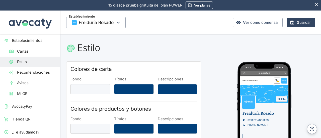
click at [26, 53] on span "Cartas" at bounding box center [36, 52] width 39 height 6
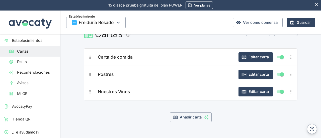
scroll to position [21, 0]
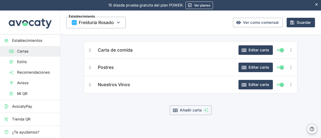
click at [41, 75] on span "Recomendaciones" at bounding box center [36, 73] width 39 height 6
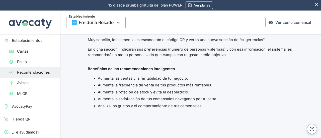
scroll to position [287, 0]
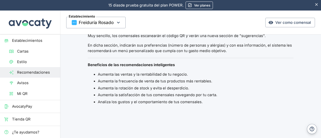
click at [28, 83] on span "Avisos" at bounding box center [36, 83] width 39 height 6
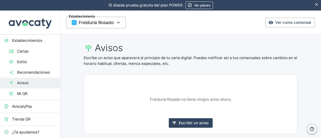
scroll to position [8, 0]
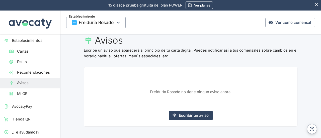
click at [25, 96] on span "Mi QR" at bounding box center [36, 94] width 39 height 6
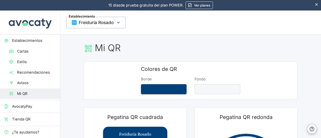
click at [164, 88] on button "Borde" at bounding box center [164, 89] width 46 height 10
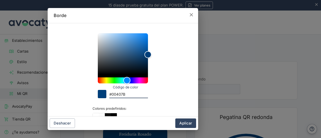
drag, startPoint x: 130, startPoint y: 95, endPoint x: 91, endPoint y: 96, distance: 38.6
click at [91, 96] on div "Código de color #00407B Colores predefinidos:" at bounding box center [123, 114] width 138 height 175
click at [109, 95] on input "38B6FF" at bounding box center [128, 94] width 39 height 7
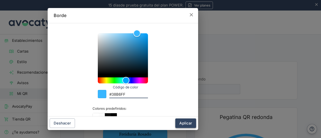
type input "#38B6FF"
click at [182, 123] on button "Aplicar" at bounding box center [185, 123] width 21 height 10
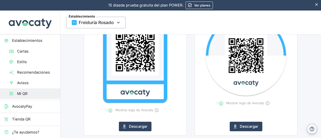
scroll to position [125, 0]
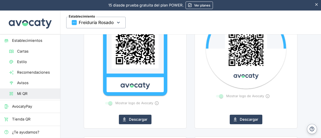
click at [218, 96] on span at bounding box center [219, 96] width 7 height 3
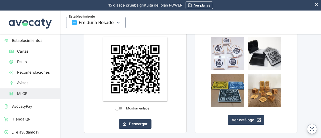
scroll to position [250, 0]
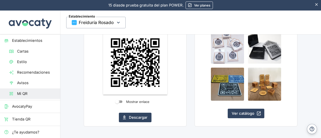
click at [117, 101] on input "Mostrar enlace" at bounding box center [117, 102] width 18 height 6
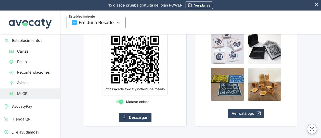
click at [119, 101] on input "Mostrar enlace" at bounding box center [121, 102] width 18 height 6
checkbox input "false"
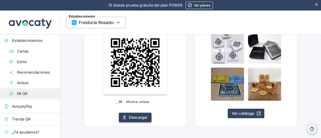
click at [139, 116] on button "Descargar" at bounding box center [135, 118] width 33 height 10
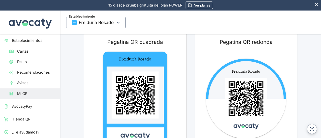
scroll to position [0, 0]
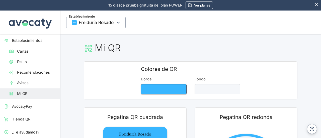
click at [163, 89] on button "Borde" at bounding box center [164, 89] width 46 height 10
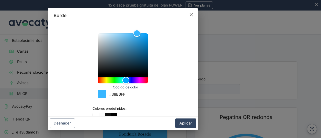
drag, startPoint x: 124, startPoint y: 95, endPoint x: 106, endPoint y: 95, distance: 17.5
click at [106, 95] on div "Código de color #38B6FF" at bounding box center [123, 92] width 50 height 11
click at [99, 114] on button "Color #fcfcfc" at bounding box center [102, 116] width 6 height 6
type input "#fcfcfc"
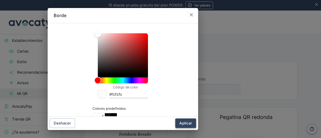
click at [185, 120] on button "Aplicar" at bounding box center [185, 123] width 21 height 10
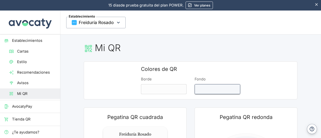
click at [206, 86] on button "Fondo" at bounding box center [217, 89] width 46 height 10
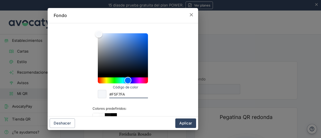
drag, startPoint x: 127, startPoint y: 95, endPoint x: 102, endPoint y: 95, distance: 24.8
click at [102, 95] on div "Código de color #F5F7FA" at bounding box center [123, 92] width 50 height 11
paste input "#38B6FF"
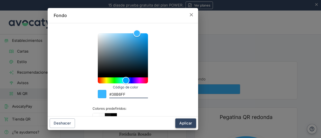
type input "#38B6FF"
click at [180, 123] on button "Aplicar" at bounding box center [185, 123] width 21 height 10
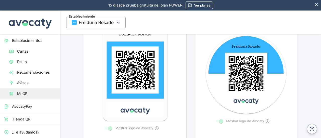
scroll to position [125, 0]
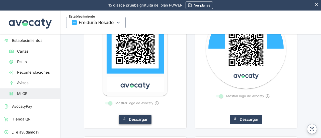
click at [138, 120] on button "Descargar" at bounding box center [135, 120] width 33 height 10
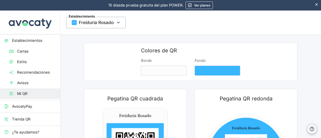
scroll to position [0, 0]
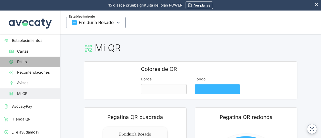
click at [38, 62] on span "Estilo" at bounding box center [36, 62] width 39 height 6
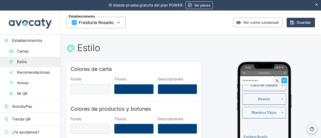
click at [28, 42] on span "Establecimientos" at bounding box center [34, 41] width 44 height 6
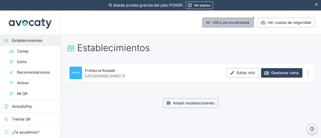
click at [234, 24] on button "URLs personalizadas" at bounding box center [227, 23] width 51 height 10
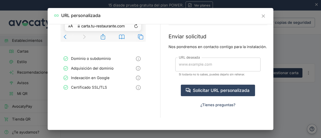
scroll to position [77, 0]
click at [264, 15] on icon "Cerrar" at bounding box center [262, 16] width 3 height 3
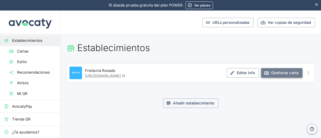
click at [286, 73] on link "Gestionar carta" at bounding box center [281, 73] width 41 height 10
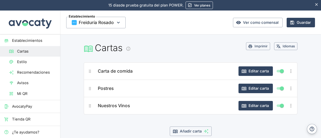
click at [41, 41] on span "Establecimientos" at bounding box center [34, 41] width 44 height 6
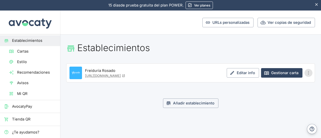
click at [307, 72] on icon "Más opciones" at bounding box center [308, 73] width 6 height 6
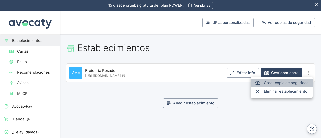
click at [299, 86] on li "Crear copia de seguridad" at bounding box center [281, 83] width 62 height 9
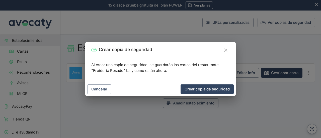
click at [227, 50] on icon "Cerrar" at bounding box center [226, 50] width 6 height 6
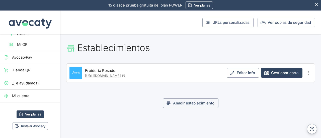
scroll to position [43, 0]
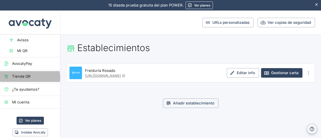
click at [30, 77] on span "Tienda QR" at bounding box center [34, 77] width 44 height 6
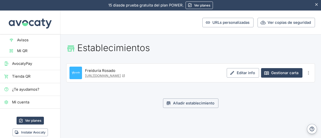
scroll to position [18, 0]
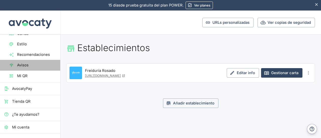
click at [30, 67] on span "Avisos" at bounding box center [36, 65] width 39 height 6
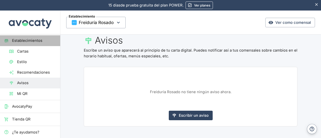
click at [45, 44] on link "Establecimientos" at bounding box center [30, 40] width 60 height 11
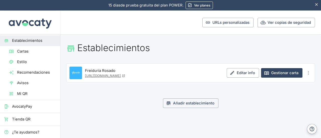
click at [125, 75] on icon at bounding box center [123, 75] width 3 height 3
